Goal: Check status: Check status

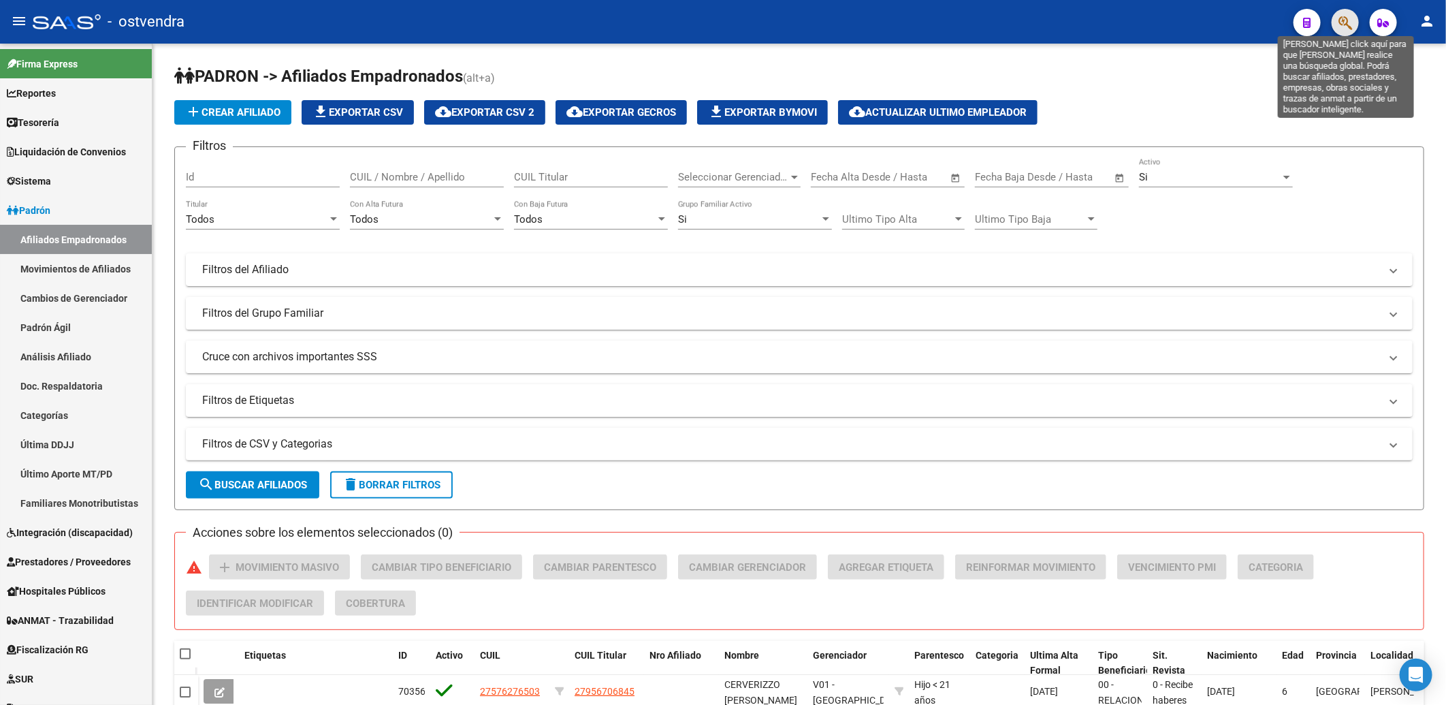
click at [1343, 25] on icon "button" at bounding box center [1346, 23] width 14 height 16
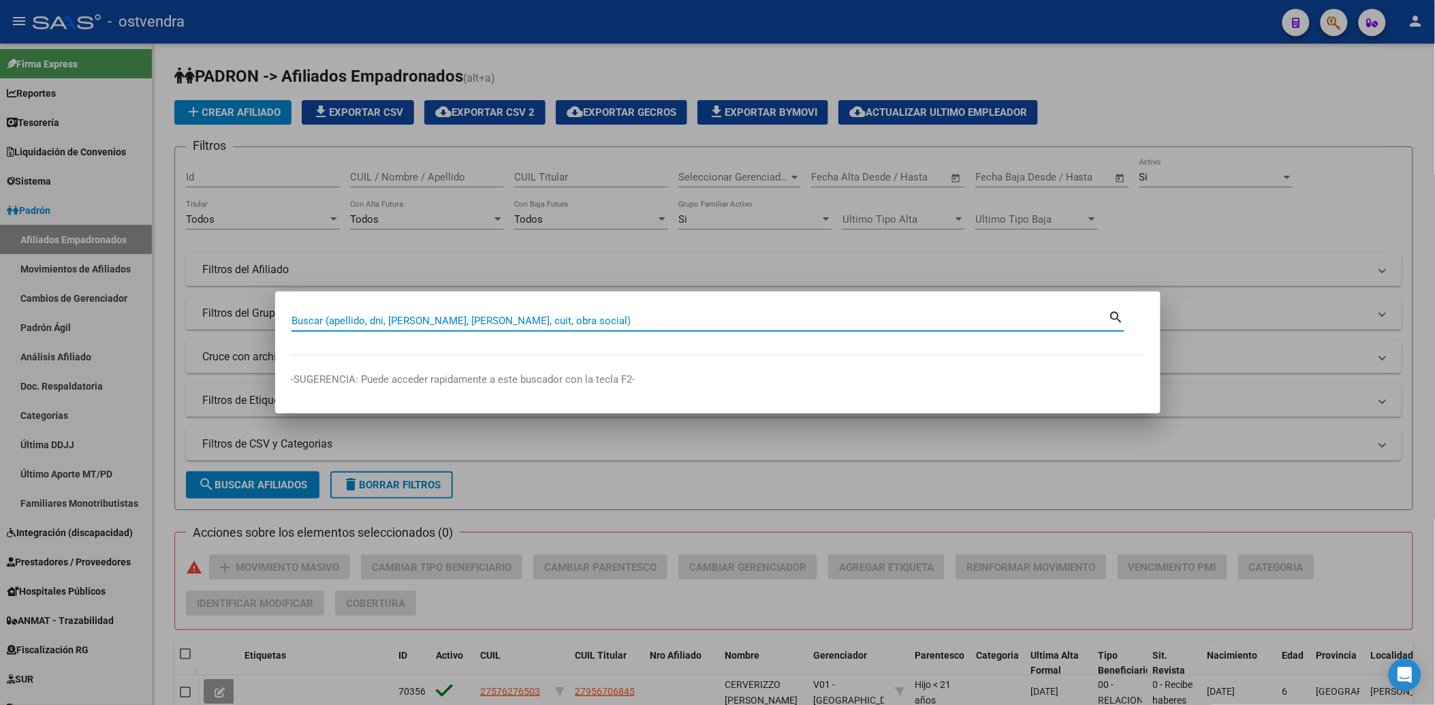
click at [539, 316] on input "Buscar (apellido, dni, [PERSON_NAME], [PERSON_NAME], cuit, obra social)" at bounding box center [699, 321] width 817 height 12
paste input "36758934"
type input "36758934"
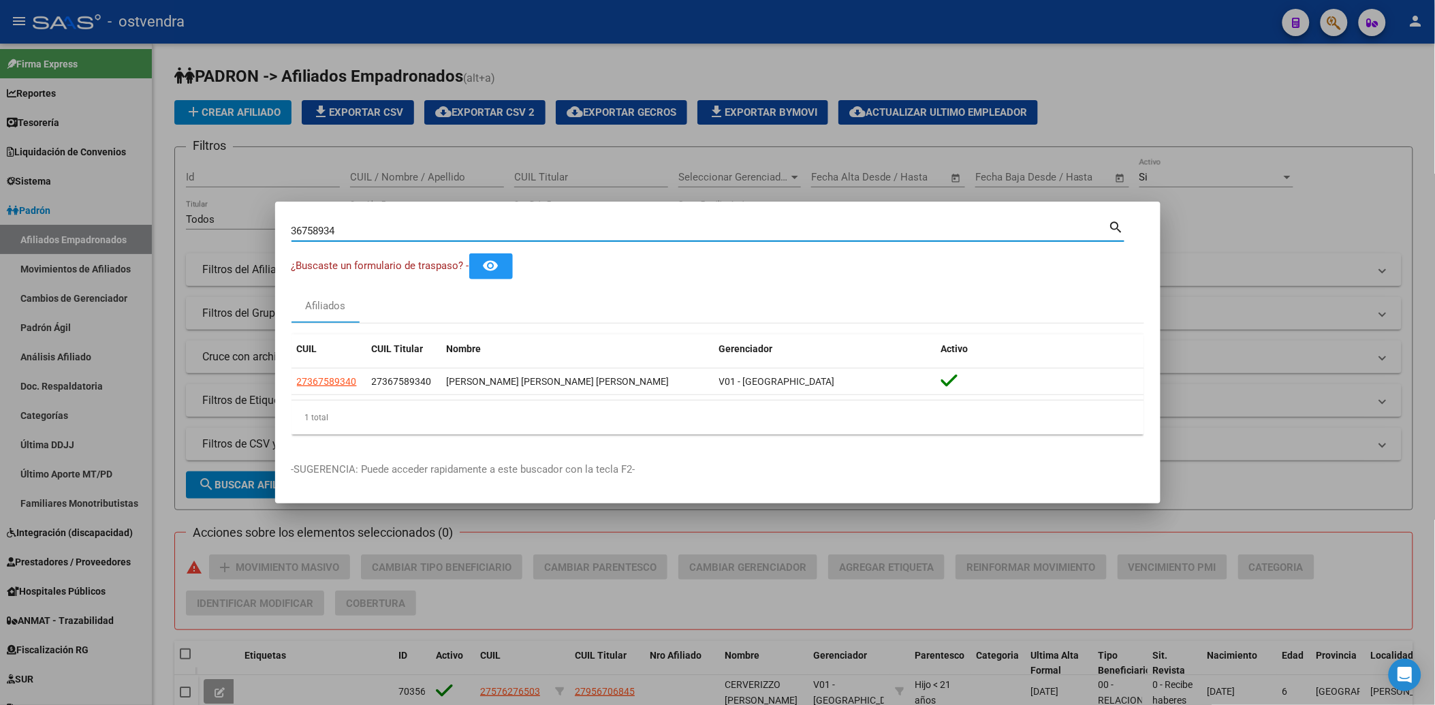
click at [1279, 135] on div at bounding box center [717, 352] width 1435 height 705
